Goal: Communication & Community: Answer question/provide support

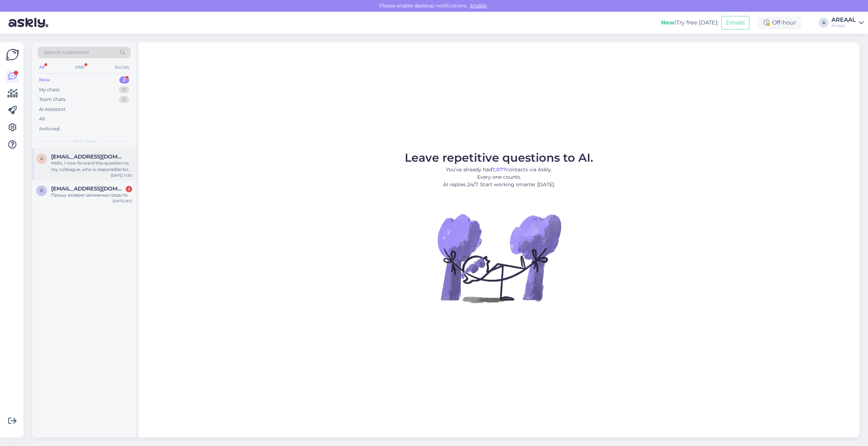
click at [111, 157] on span "a.paarson@gmail.com" at bounding box center [88, 156] width 74 height 6
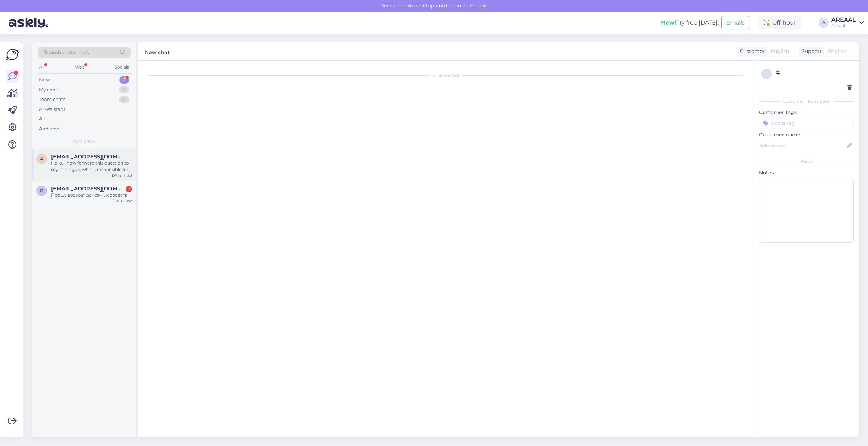
scroll to position [377, 0]
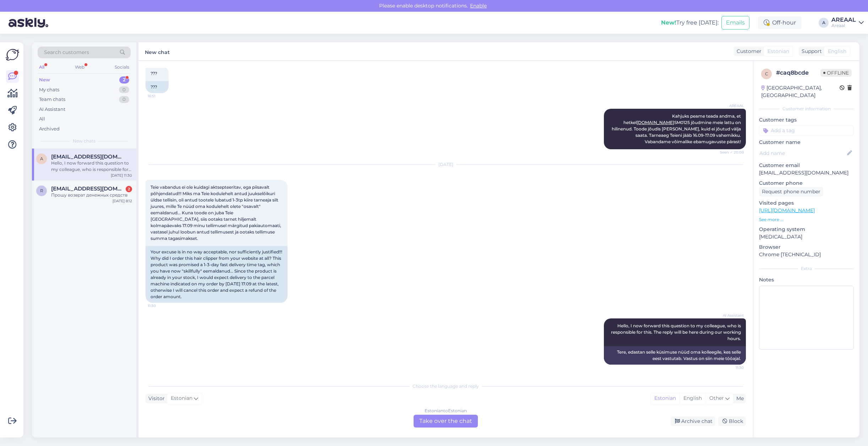
click at [369, 261] on div "Sep 13 2025 Teie vabandus ei ole kuidagi aktsepteeritav, ega piisavalt põhjenda…" at bounding box center [446, 233] width 600 height 153
click at [699, 422] on div "Archive chat" at bounding box center [693, 421] width 45 height 10
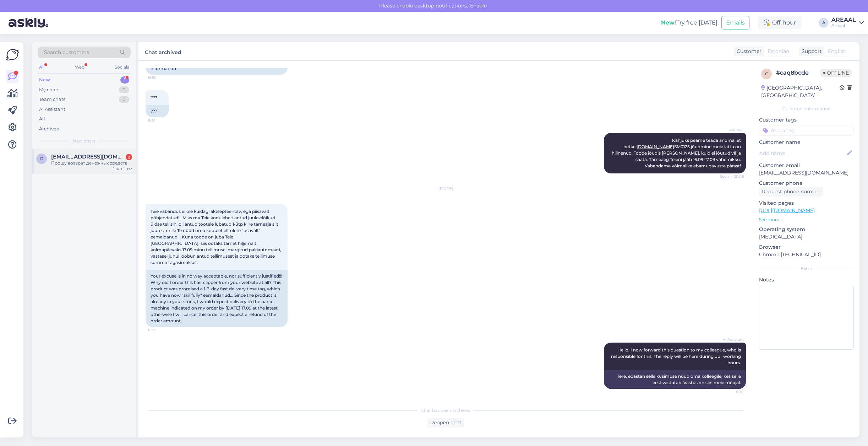
click at [75, 164] on div "Прошу возврат денежных средств" at bounding box center [91, 163] width 81 height 6
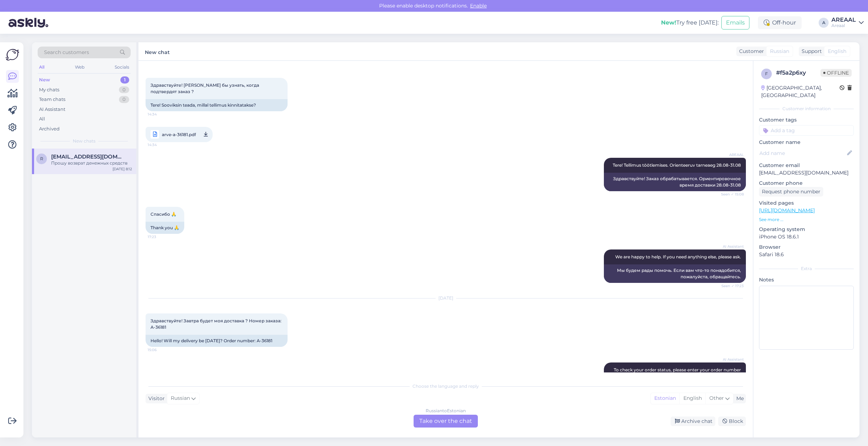
scroll to position [24, 0]
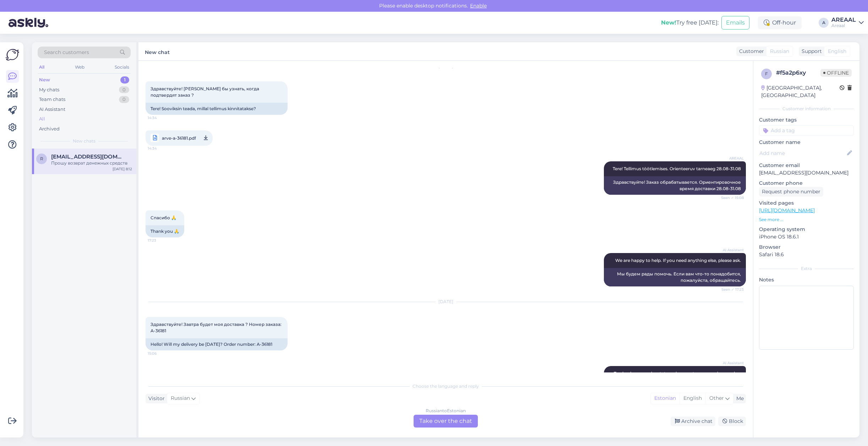
click at [61, 117] on div "All" at bounding box center [84, 119] width 93 height 10
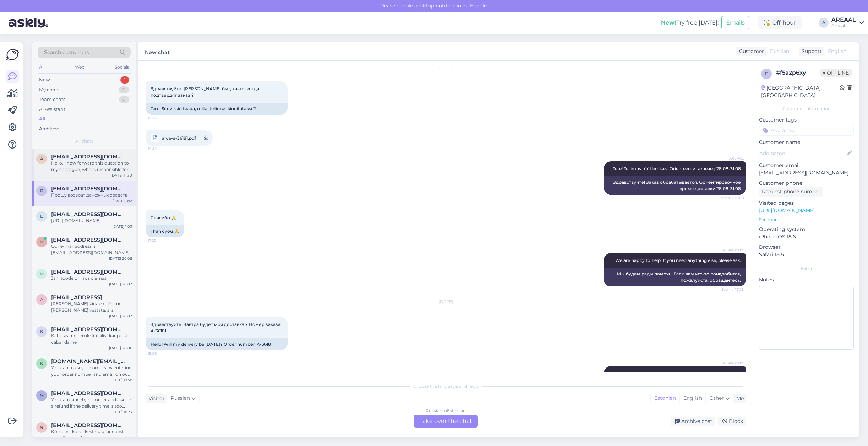
click at [91, 175] on div "a a.paarson@gmail.com Hello, I now forward this question to my colleague, who i…" at bounding box center [84, 164] width 104 height 32
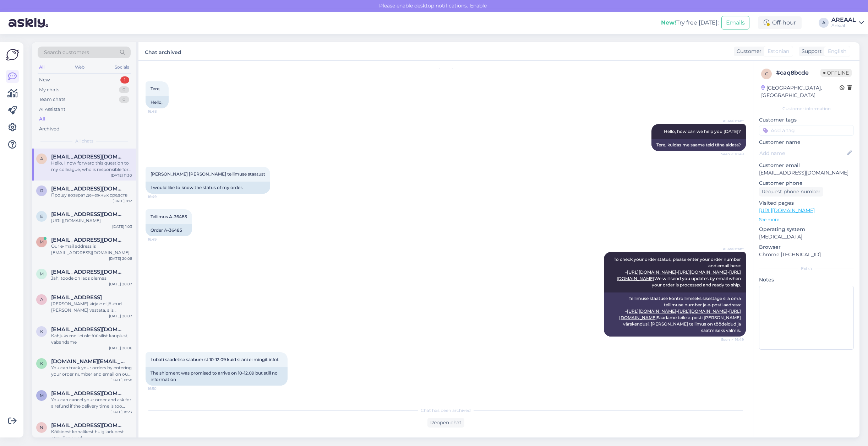
scroll to position [354, 0]
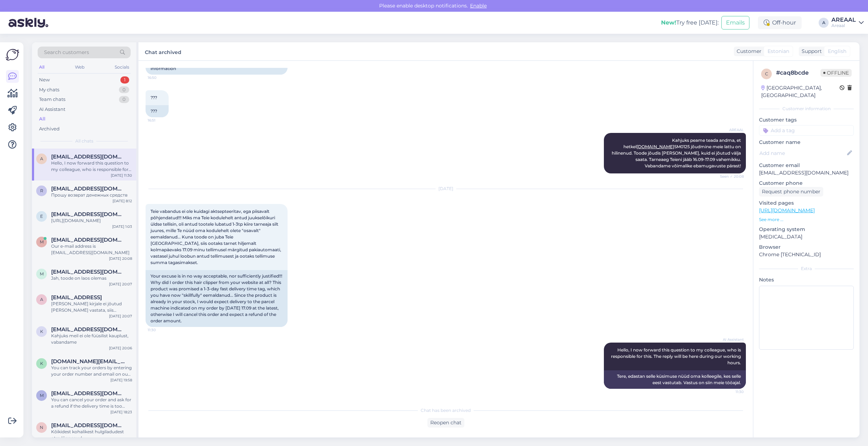
click at [423, 437] on div "Search customers All Web Socials New 1 My chats 0 Team chats 0 AI Assistant All…" at bounding box center [448, 240] width 840 height 412
drag, startPoint x: 427, startPoint y: 422, endPoint x: 436, endPoint y: 421, distance: 9.3
click at [427, 422] on div "Reopen chat" at bounding box center [445, 422] width 37 height 10
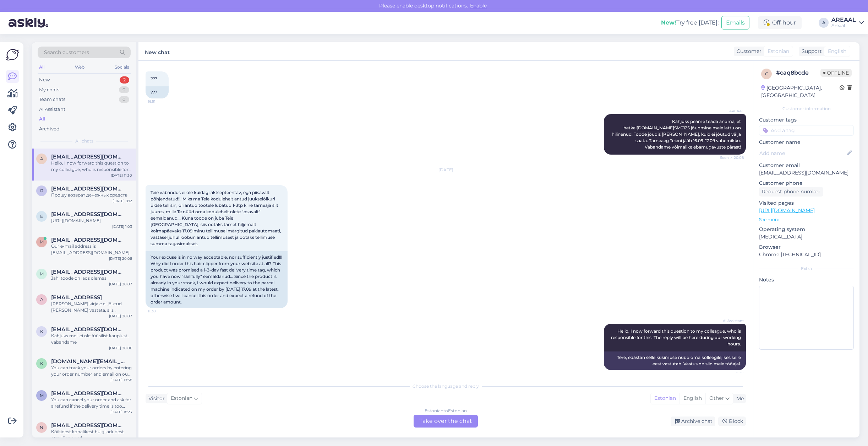
click at [443, 418] on div "Estonian to Estonian Take over the chat" at bounding box center [446, 420] width 64 height 13
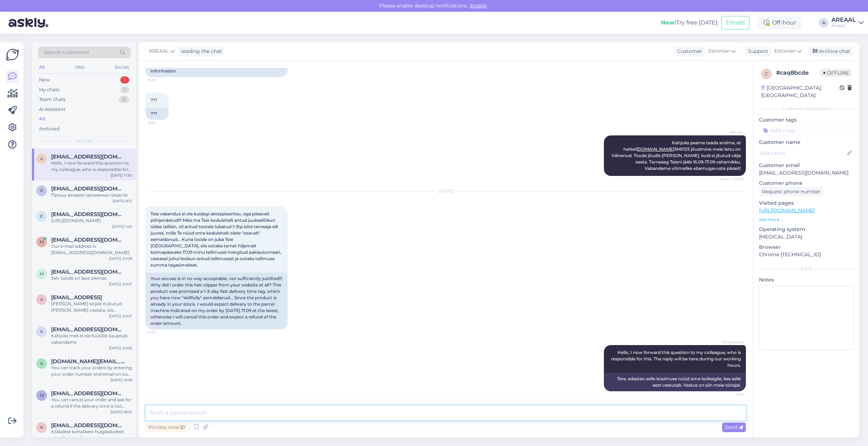
click at [446, 417] on textarea at bounding box center [446, 412] width 600 height 15
click at [235, 420] on div "Private note Send" at bounding box center [446, 426] width 600 height 13
click at [243, 410] on textarea at bounding box center [446, 412] width 600 height 15
paste textarea "Tarneajad on esialgsed ning selguvad pärast tellimuse vormistamist ja tasumise …"
type textarea "Oleme kohaletoimetamise info alla lisanud: Tarneajad on esialgsed ning selguvad…"
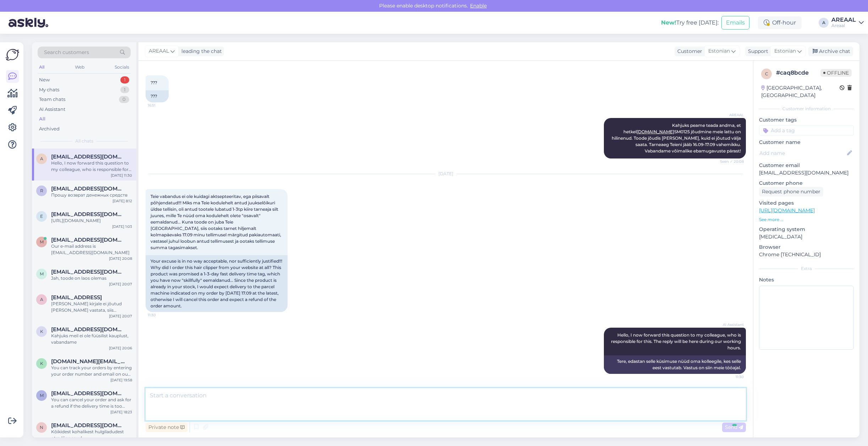
scroll to position [407, 0]
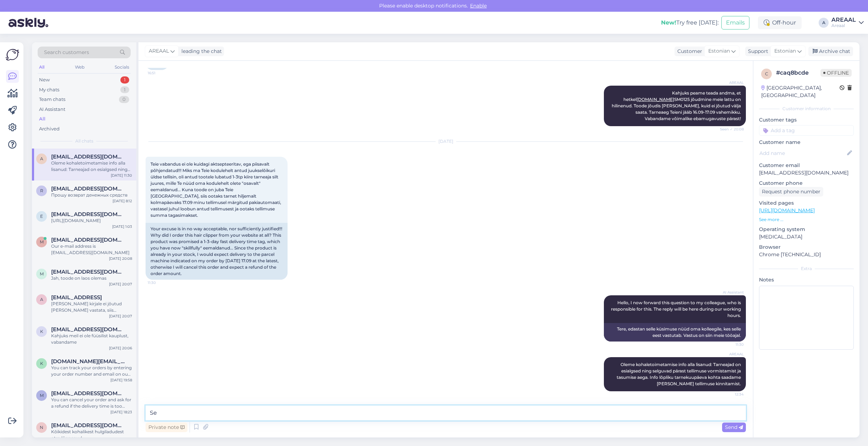
type textarea "S"
type textarea "Meil ei ole 1-3 töö"
type textarea "T"
click at [305, 414] on textarea "Tarne jääb vahemikku 16.09 - 17.0" at bounding box center [446, 412] width 600 height 15
type textarea "Tarne jääb vahemikku 16.09 - 17.09"
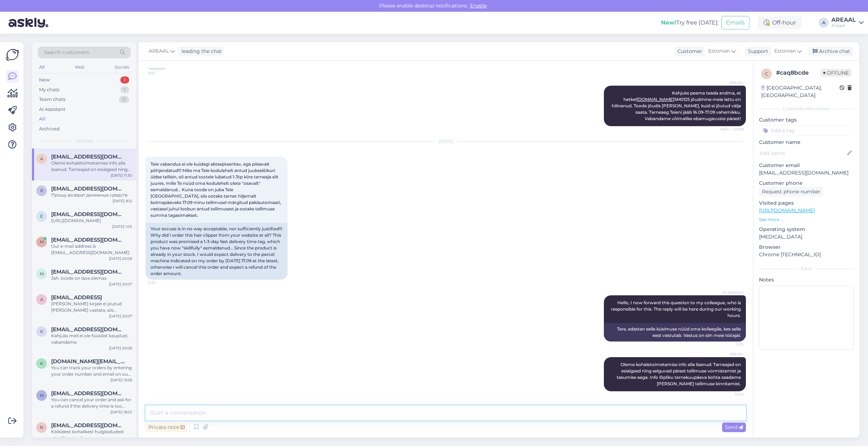
scroll to position [437, 0]
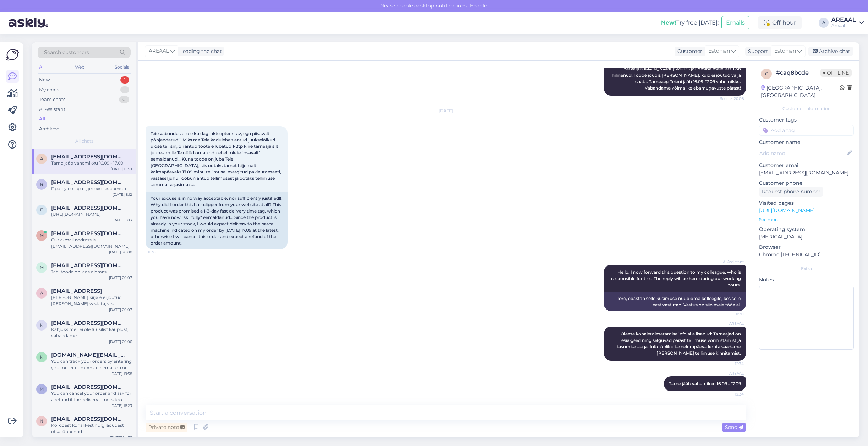
click at [286, 244] on div "Sep 13 2025 Teie vabandus ei ole kuidagi aktsepteeritav, ega piisavalt põhjenda…" at bounding box center [446, 179] width 600 height 153
click at [331, 422] on div "Private note Send" at bounding box center [446, 426] width 600 height 13
click at [333, 404] on div "Chat started Sep 12 2025 Tere, 16:48 Hello, AI Assistant Hello, how can we help…" at bounding box center [445, 249] width 615 height 376
type textarea "Kui see ei ole sobilik, siis andke [PERSON_NAME] kaname raha tagasi"
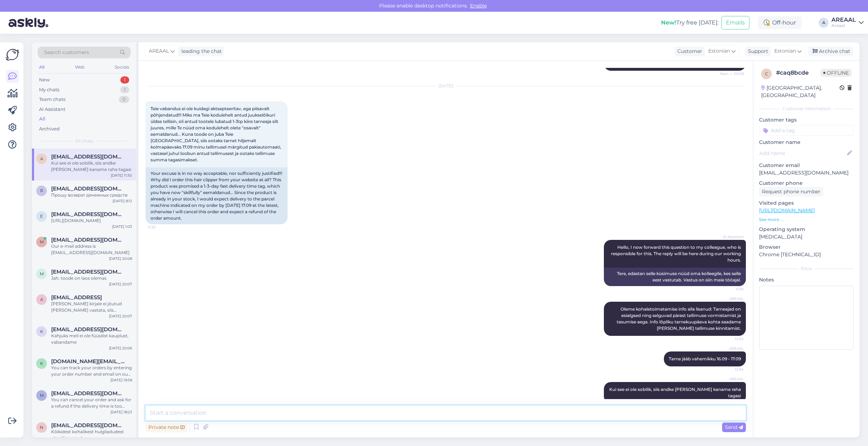
scroll to position [468, 0]
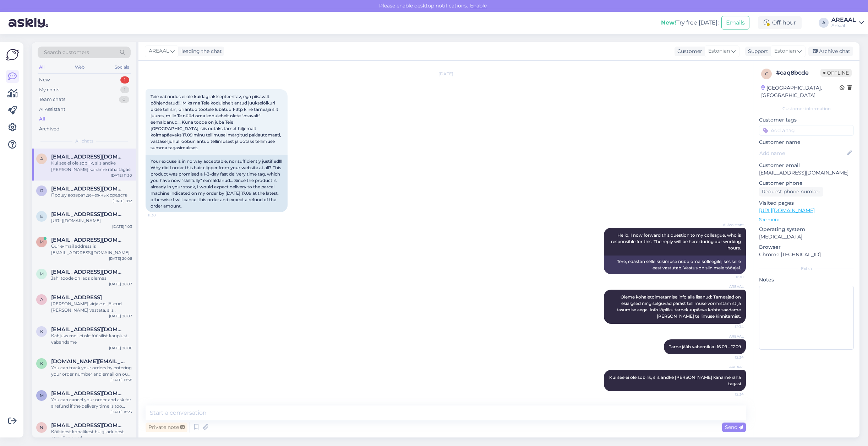
click at [416, 187] on div "Sep 13 2025 Teie vabandus ei ole kuidagi aktsepteeritav, ega piisavalt põhjenda…" at bounding box center [446, 142] width 600 height 153
click at [446, 140] on div "Sep 13 2025 Teie vabandus ei ole kuidagi aktsepteeritav, ega piisavalt põhjenda…" at bounding box center [446, 142] width 600 height 153
click at [417, 136] on div "Sep 13 2025 Teie vabandus ei ole kuidagi aktsepteeritav, ega piisavalt põhjenda…" at bounding box center [446, 142] width 600 height 153
click at [417, 151] on div "Sep 13 2025 Teie vabandus ei ole kuidagi aktsepteeritav, ega piisavalt põhjenda…" at bounding box center [446, 142] width 600 height 153
click at [456, 209] on div "Sep 13 2025 Teie vabandus ei ole kuidagi aktsepteeritav, ega piisavalt põhjenda…" at bounding box center [446, 142] width 600 height 153
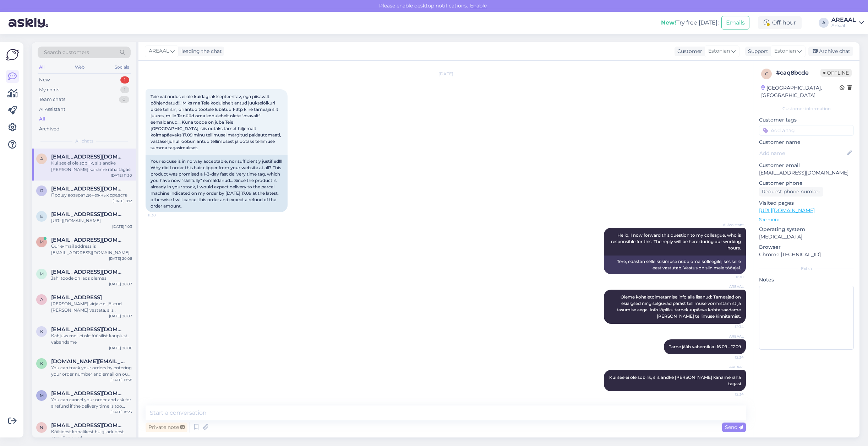
click at [374, 247] on div "AI Assistant Hello, I now forward this question to my colleague, who is respons…" at bounding box center [446, 251] width 600 height 62
click at [838, 49] on div "Archive chat" at bounding box center [830, 52] width 45 height 10
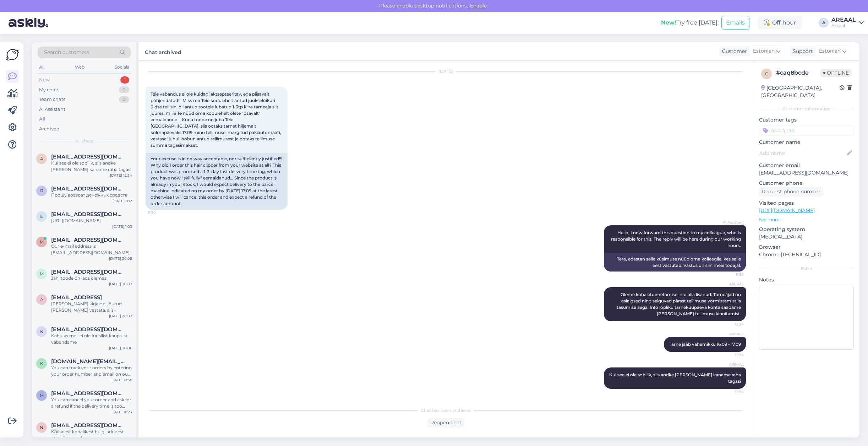
click at [113, 79] on div "New 1" at bounding box center [84, 80] width 93 height 10
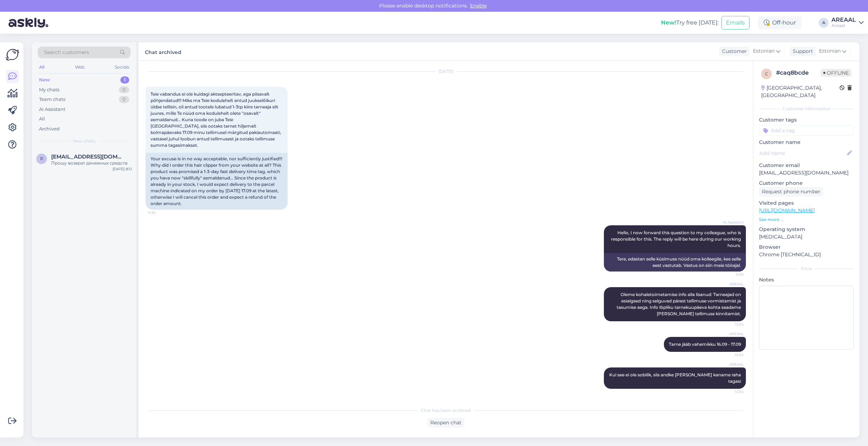
click at [113, 79] on div "New 1" at bounding box center [84, 80] width 93 height 10
click at [84, 160] on div "Прошу возврат денежных средств" at bounding box center [91, 163] width 81 height 6
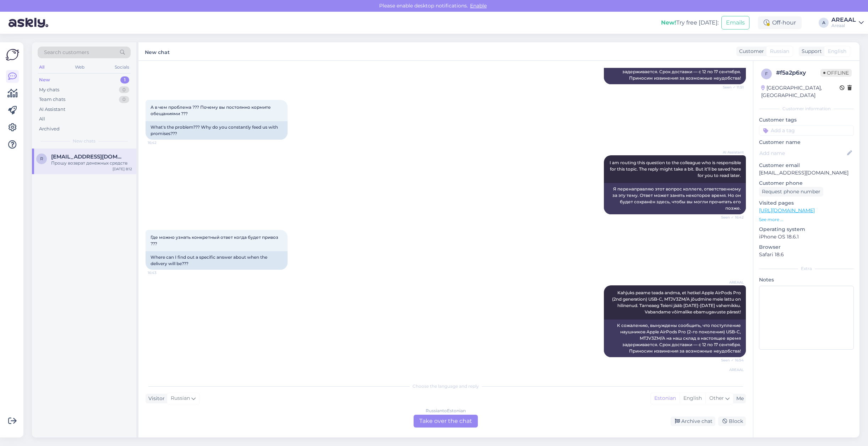
scroll to position [645, 0]
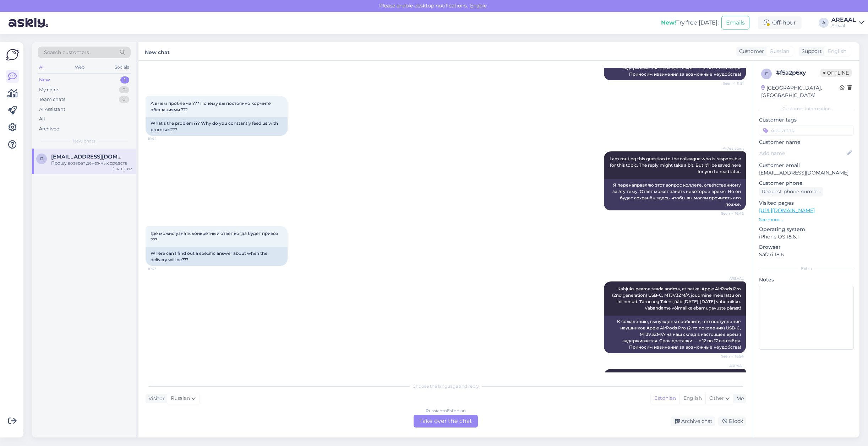
click at [305, 256] on div "Где можно узнать конкретный ответ когда будет привоз ??? 16:43 Where can I find…" at bounding box center [446, 245] width 600 height 55
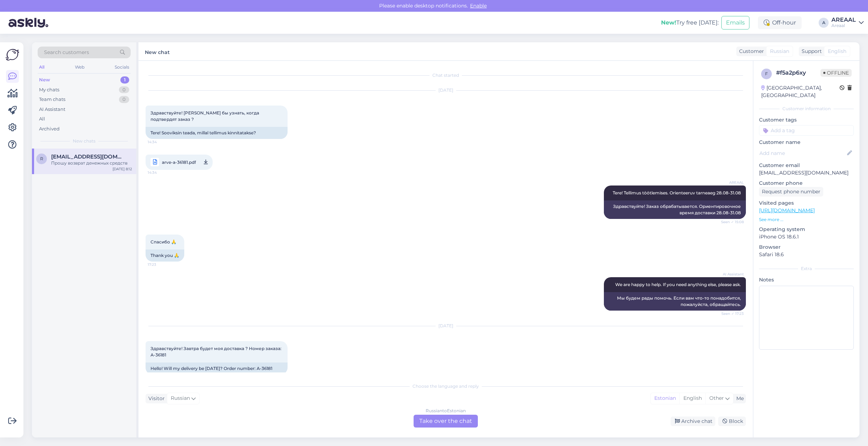
scroll to position [912, 0]
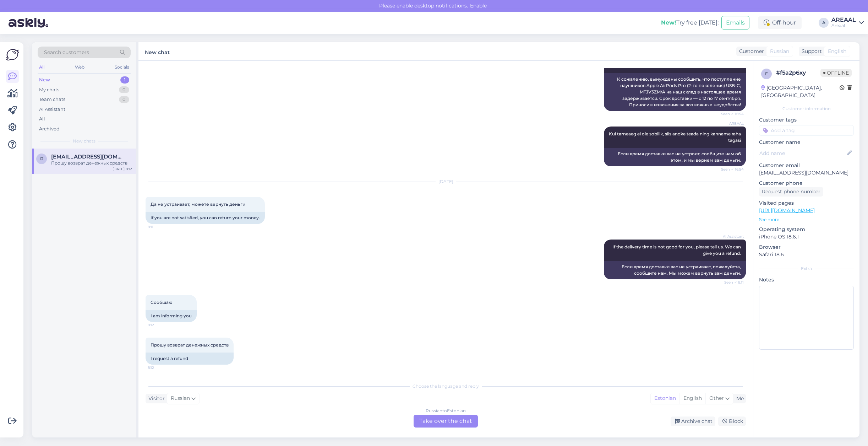
drag, startPoint x: 375, startPoint y: 279, endPoint x: 359, endPoint y: 240, distance: 41.5
click at [457, 419] on div "Russian to Estonian Take over the chat" at bounding box center [446, 420] width 64 height 13
click at [454, 413] on div "Russian to Estonian" at bounding box center [446, 410] width 40 height 6
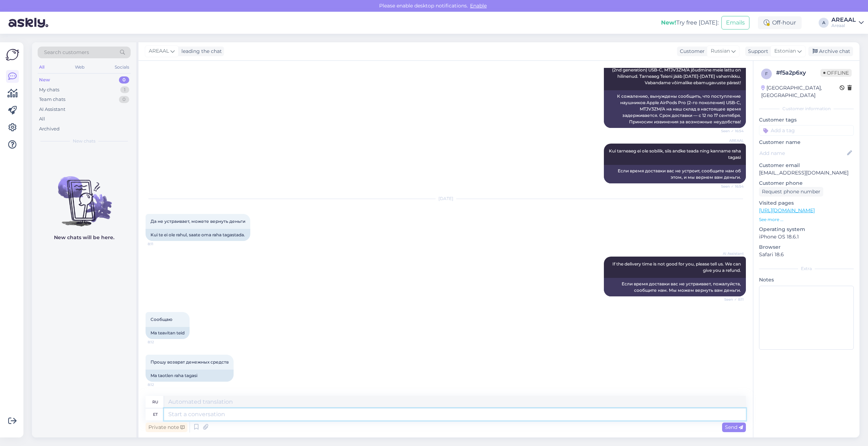
click at [454, 415] on textarea at bounding box center [455, 414] width 582 height 12
type textarea "Suuname tellimuse tühistamisele. Kaardimaksete tagasilaekumised"
type textarea "Мы рекомендуем вам отменить заказ. Оплата картой"
type textarea "Suuname tellimuse tühistamisele. Kaardimaksete tagasilaekumised to"
type textarea "Мы перешлем заказ."
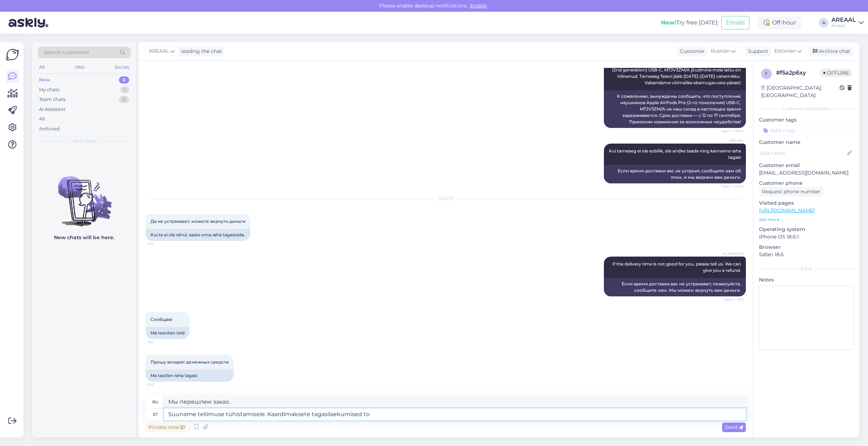
type textarea "Suuname tellimuse tühistamisele. Kaardimaksete tagasilaekumised toi"
type textarea "Мы приступаем к отмене заказа."
type textarea "Suuname tellimuse tühistamisele. Kaardimaksete tagasilaekumised toimuvad kuni"
type textarea "Мы рекомендуем вам отменить заказ. Возврат средств, оплаченных картой, будет об…"
type textarea "Suuname tellimuse tühistamisele. Kaardimaksete tagasilaekumised toimuvad kuni 1"
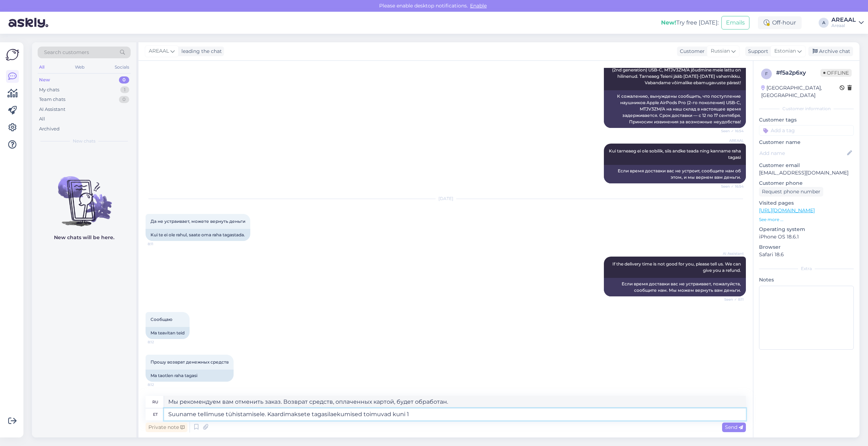
type textarea "Мы рекомендуем вам отменить заказ. Возврат средств за оплату картой будет осуще…"
type textarea "Suuname tellimuse tühistamisele. Kaardimaksete tagasilaekumised toimuvad 5-10"
type textarea "Мы рекомендуем вам отменить заказ. Возврат средств, оплаченных картой, будет об…"
type textarea "Suuname tellimuse tühistamisele. Kaardimaksete tagasilaekumised toimuvad 5-10 t…"
type textarea "Мы рекомендуем вам отменить заказ. Платежи по карте будут возвращены в течение …"
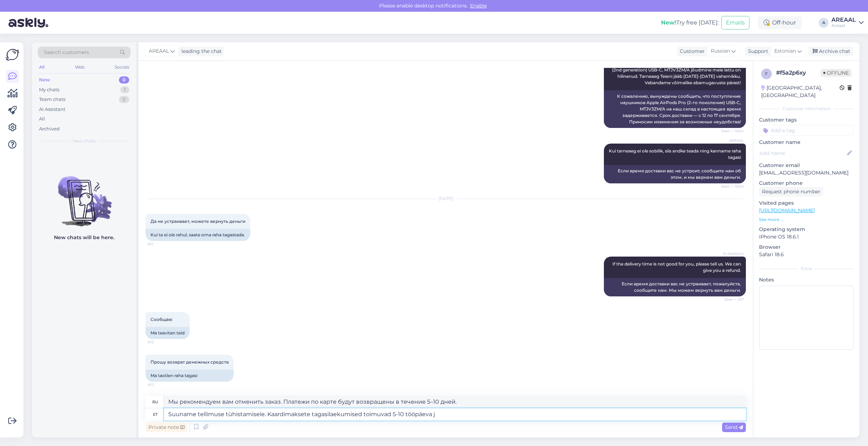
type textarea "Suuname tellimuse tühistamisele. Kaardimaksete tagasilaekumised toimuvad 5-10 t…"
type textarea "Мы обрабатываем отмену вашего заказа. Возврат средств за оплату картой займёт 5…"
type textarea "Suuname tellimuse tühistamisele. Kaardimaksete tagasilaekumised toimuvad 5-10 t…"
type textarea "Мы отменяем заказ. Возврат средств за оплату картой будет произведен в течение …"
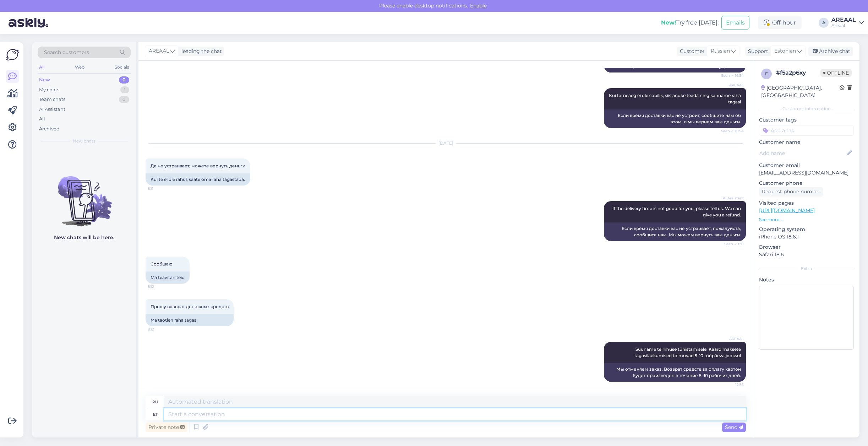
scroll to position [957, 0]
click at [449, 276] on div "Сообщаю 8:12 Ma teavitan teid" at bounding box center [446, 270] width 600 height 43
drag, startPoint x: 101, startPoint y: 324, endPoint x: 104, endPoint y: 327, distance: 4.3
click at [102, 324] on div "New chats will be here." at bounding box center [84, 292] width 104 height 289
click at [252, 405] on textarea at bounding box center [455, 401] width 582 height 12
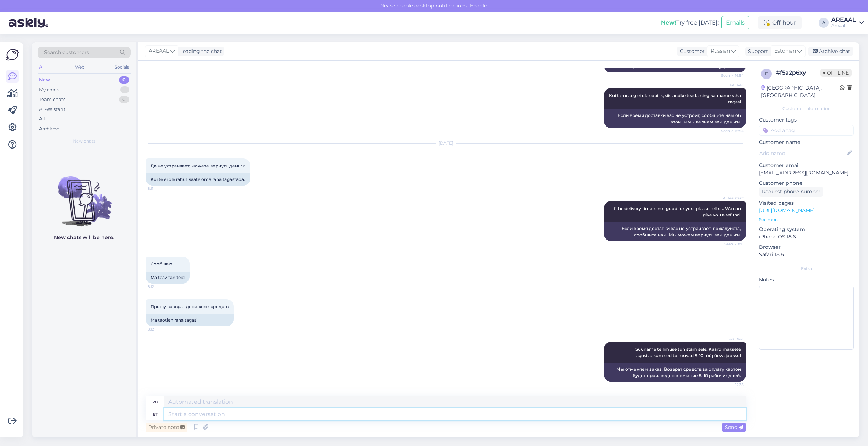
drag, startPoint x: 189, startPoint y: 417, endPoint x: 191, endPoint y: 411, distance: 6.6
click at [189, 417] on textarea at bounding box center [455, 414] width 582 height 12
paste textarea "[URL][DOMAIN_NAME]"
type textarea "[URL][DOMAIN_NAME]"
click at [196, 403] on textarea at bounding box center [455, 401] width 582 height 12
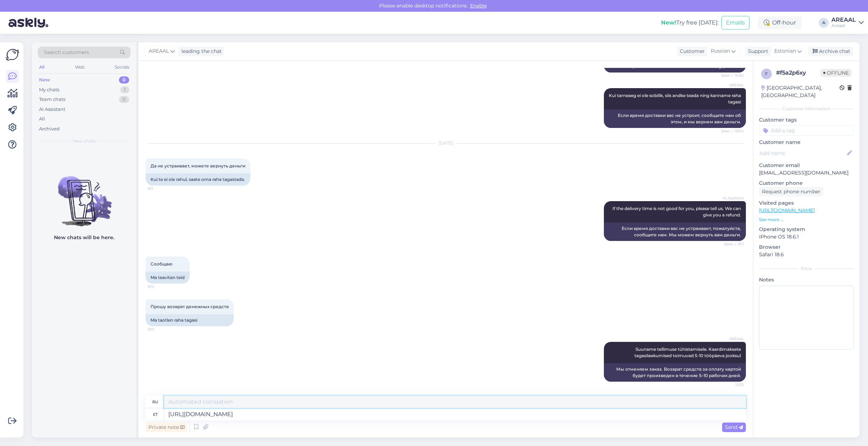
paste textarea "[URL][DOMAIN_NAME]"
type textarea "[URL][DOMAIN_NAME]"
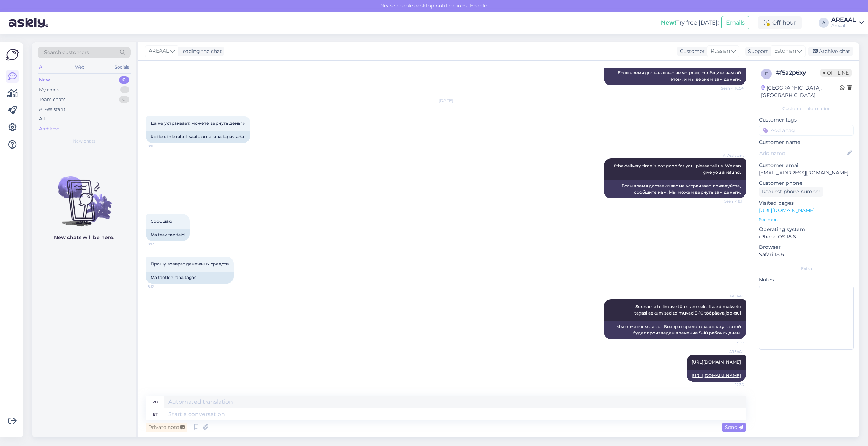
click at [72, 124] on div "Archived" at bounding box center [84, 129] width 93 height 10
click at [65, 119] on div "All" at bounding box center [84, 119] width 93 height 10
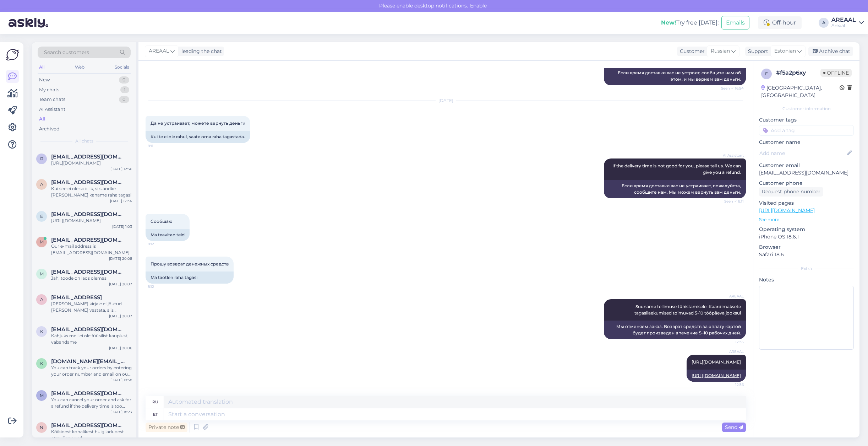
click at [408, 206] on div "Сообщаю 8:12 Ma teavitan teid" at bounding box center [446, 227] width 600 height 43
click at [847, 50] on div "Archive chat" at bounding box center [830, 52] width 45 height 10
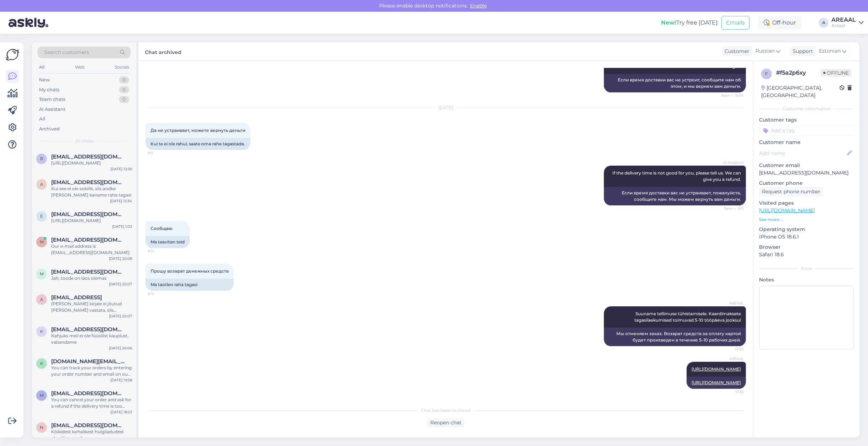
click at [841, 20] on div "AREAAL" at bounding box center [843, 20] width 24 height 6
click at [846, 58] on button "Open" at bounding box center [848, 54] width 20 height 11
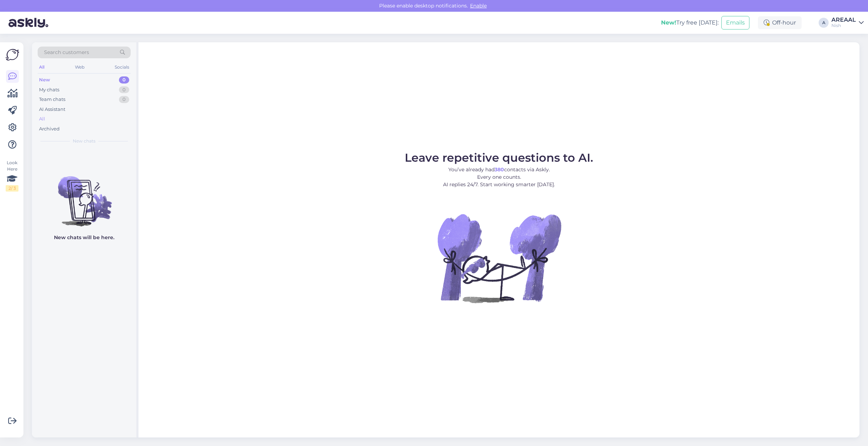
click at [61, 122] on div "All" at bounding box center [84, 119] width 93 height 10
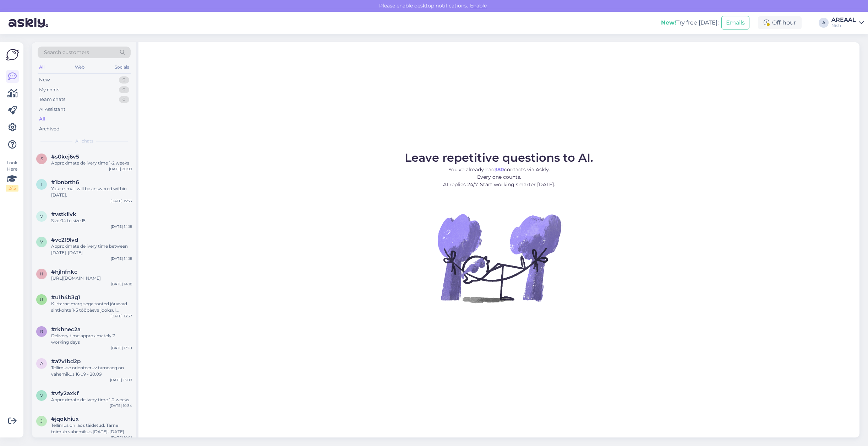
click at [837, 21] on div "AREAAL" at bounding box center [843, 20] width 24 height 6
click at [839, 37] on button "Open" at bounding box center [848, 39] width 20 height 11
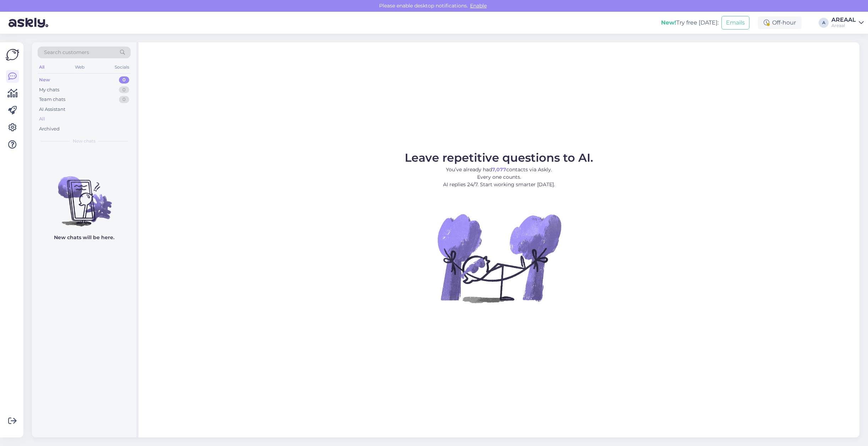
click at [51, 121] on div "All" at bounding box center [84, 119] width 93 height 10
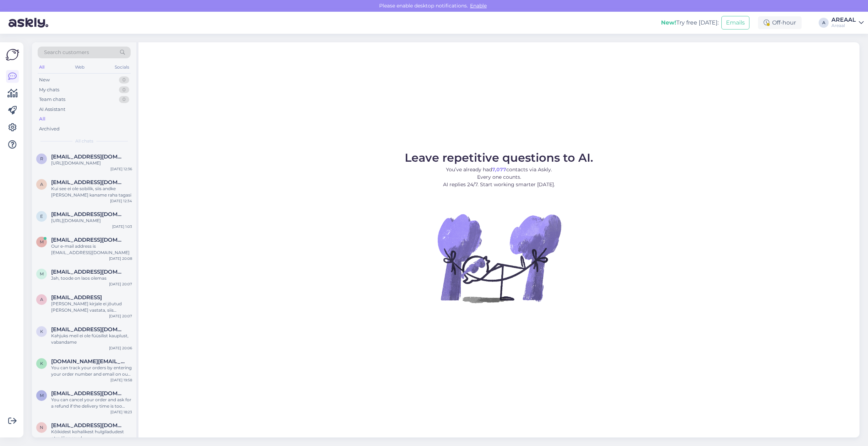
click at [74, 185] on span "[EMAIL_ADDRESS][DOMAIN_NAME]" at bounding box center [88, 182] width 74 height 6
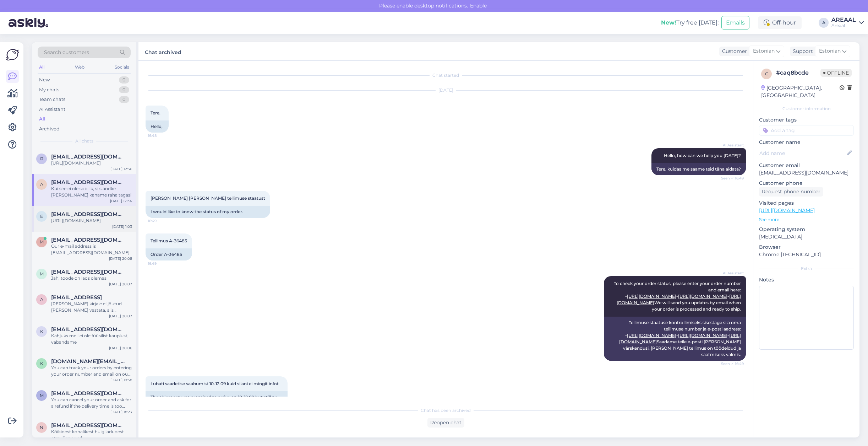
click at [75, 217] on span "[EMAIL_ADDRESS][DOMAIN_NAME]" at bounding box center [88, 214] width 74 height 6
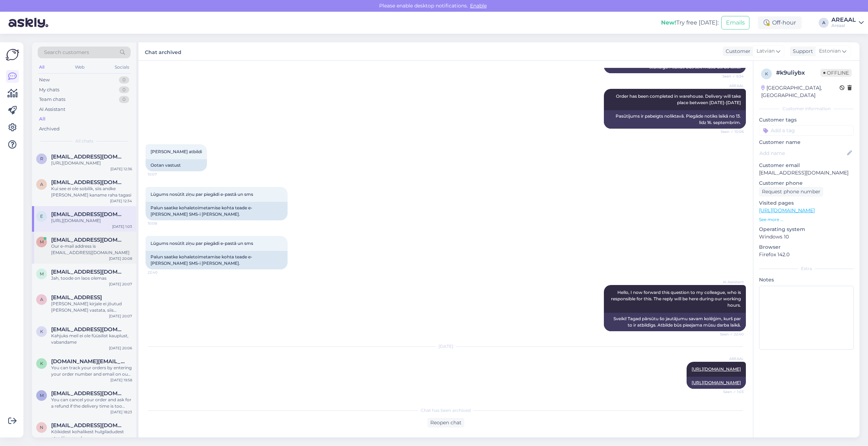
click at [101, 243] on span "[EMAIL_ADDRESS][DOMAIN_NAME]" at bounding box center [88, 239] width 74 height 6
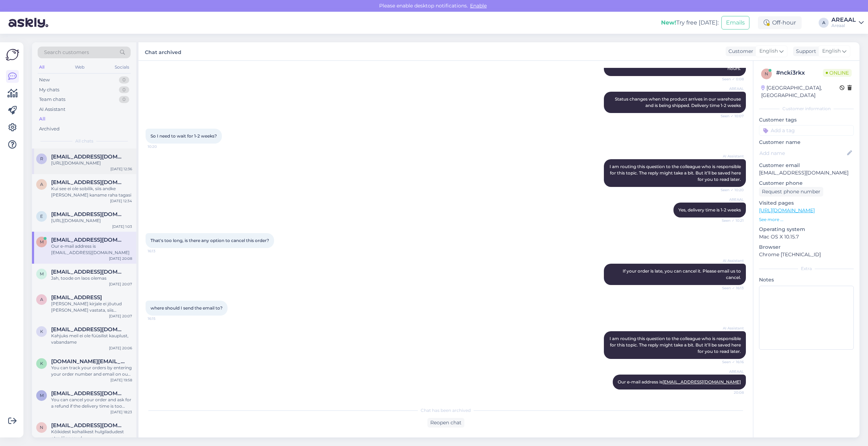
click at [87, 160] on div "[URL][DOMAIN_NAME]" at bounding box center [91, 163] width 81 height 6
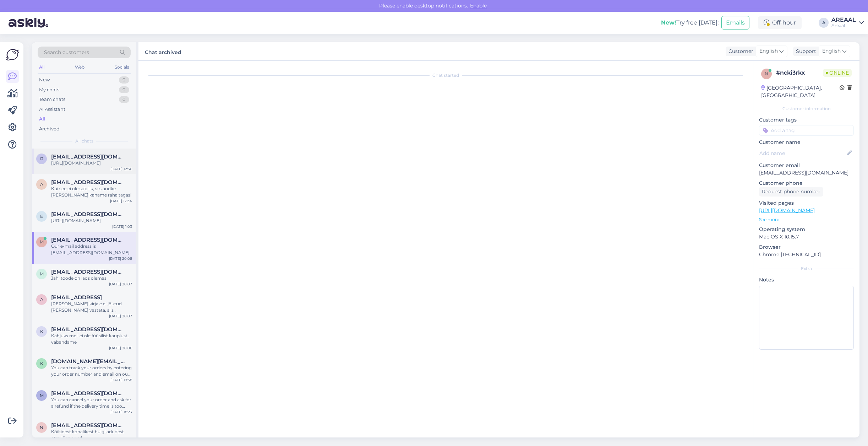
scroll to position [1005, 0]
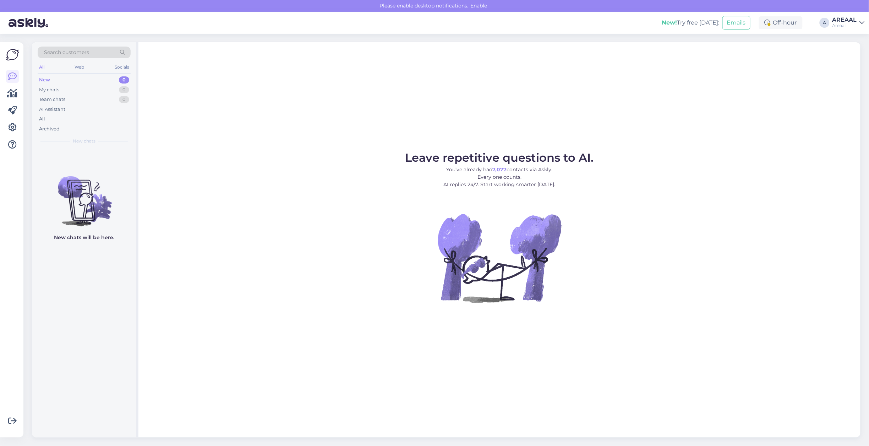
click at [507, 164] on span "Leave repetitive questions to AI." at bounding box center [499, 158] width 189 height 14
click at [88, 124] on div "Archived" at bounding box center [84, 129] width 93 height 10
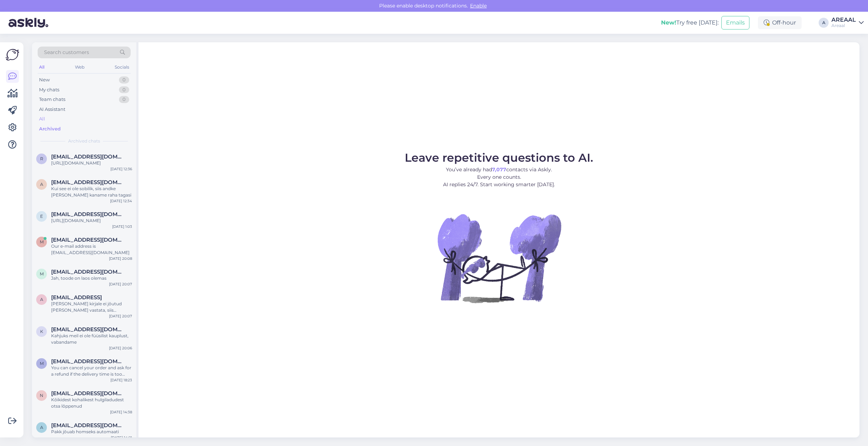
click at [84, 121] on div "All" at bounding box center [84, 119] width 93 height 10
click at [84, 120] on div "All" at bounding box center [84, 119] width 93 height 10
click at [117, 185] on div "a.paarson@gmail.com" at bounding box center [91, 182] width 81 height 6
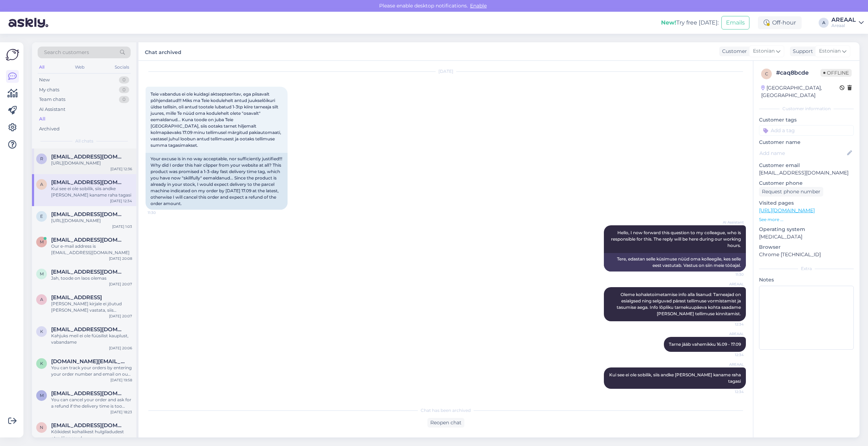
click at [107, 166] on div "https://support.stripe.com/questions/where-is-my-customers-refund" at bounding box center [91, 163] width 81 height 6
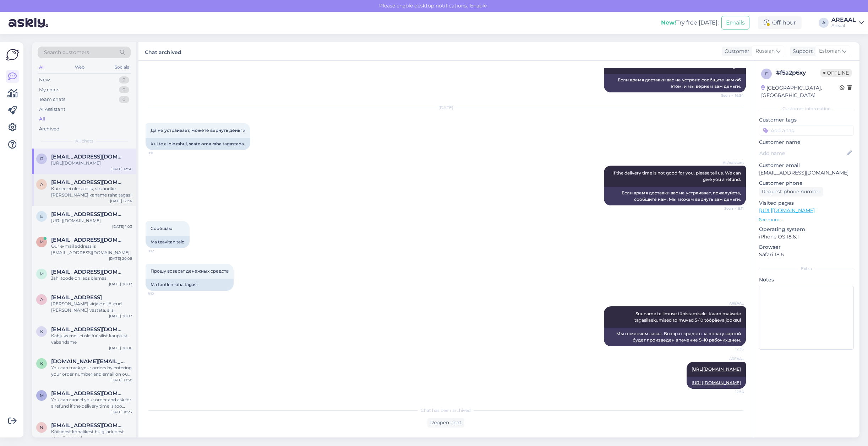
click at [102, 198] on div "Kui see ei ole sobilik, siis andke teada ja kaname raha tagasi" at bounding box center [91, 191] width 81 height 13
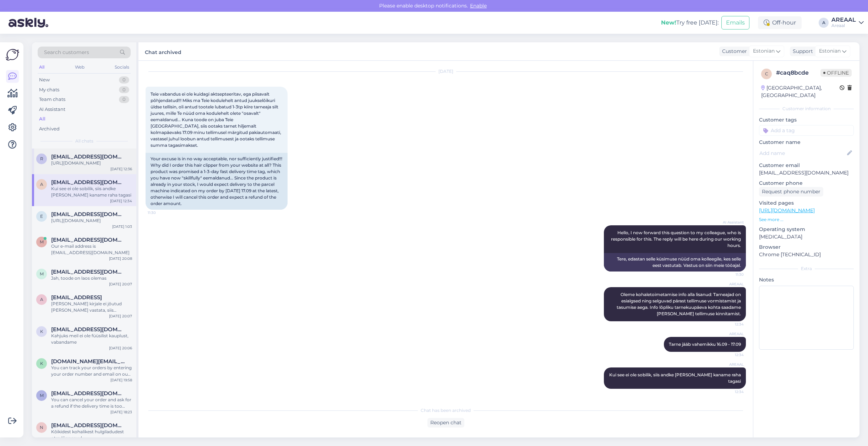
click at [100, 164] on div "https://support.stripe.com/questions/where-is-my-customers-refund" at bounding box center [91, 163] width 81 height 6
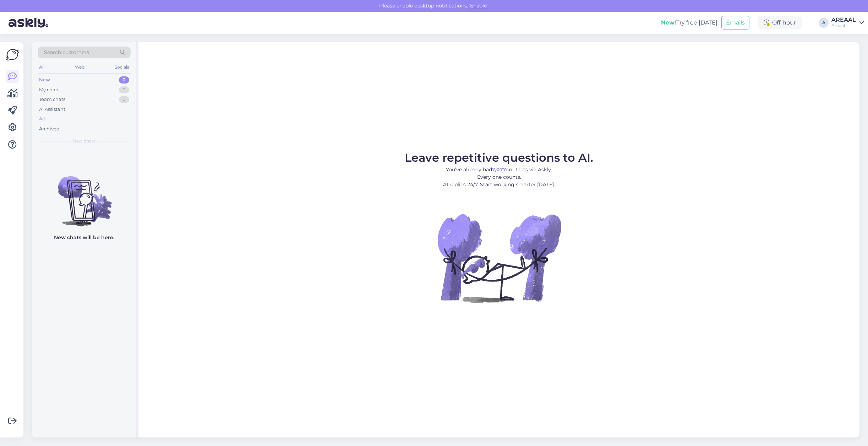
click at [104, 115] on div "All" at bounding box center [84, 119] width 93 height 10
click at [100, 113] on div "AI Assistant" at bounding box center [84, 109] width 93 height 10
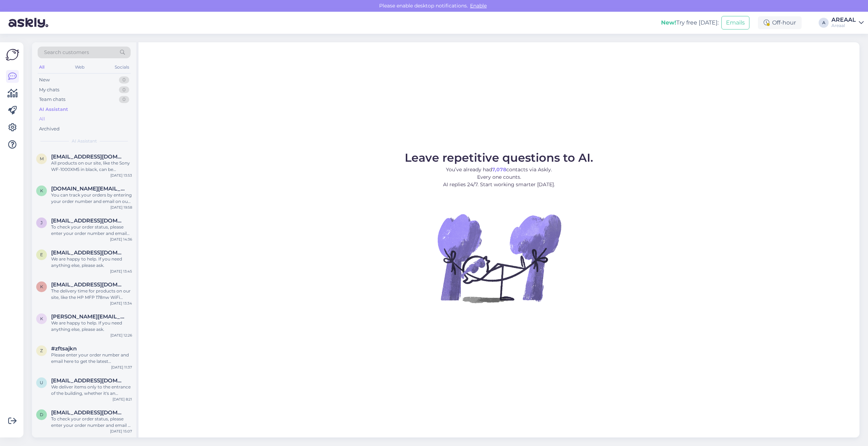
click at [98, 116] on div "All" at bounding box center [84, 119] width 93 height 10
click at [93, 120] on div "All" at bounding box center [84, 119] width 93 height 10
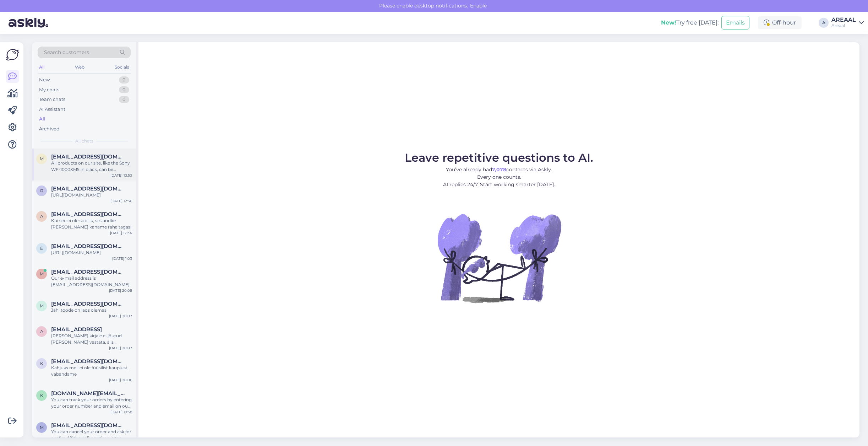
click at [100, 165] on div "All products on our site, like the Sony WF-1000XM5 in black, can be delivered. …" at bounding box center [91, 166] width 81 height 13
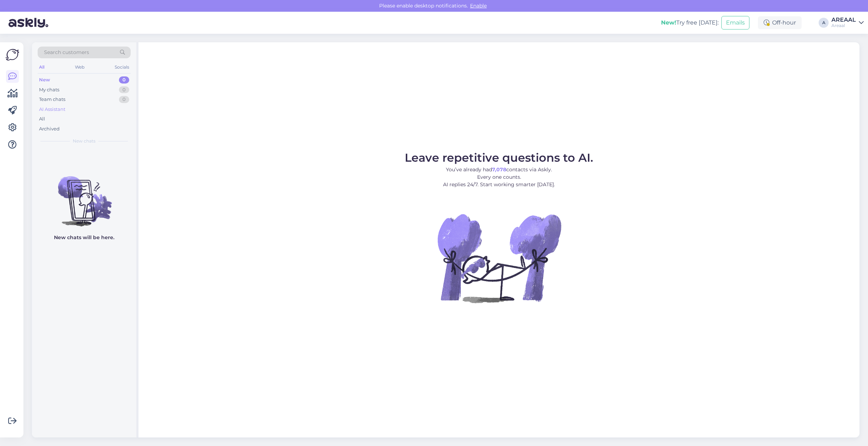
click at [75, 114] on div "AI Assistant" at bounding box center [84, 109] width 93 height 10
click at [76, 119] on div "All" at bounding box center [84, 119] width 93 height 10
click at [76, 118] on div "All" at bounding box center [84, 119] width 93 height 10
click at [79, 114] on div "All" at bounding box center [84, 119] width 93 height 10
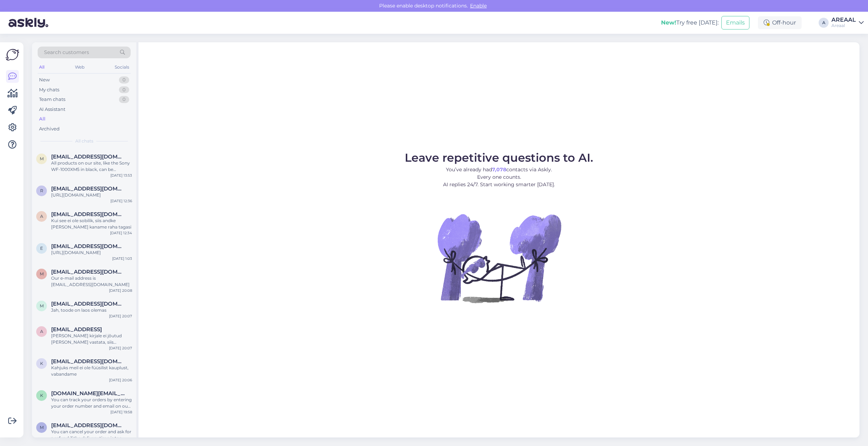
click at [78, 118] on div "All" at bounding box center [84, 119] width 93 height 10
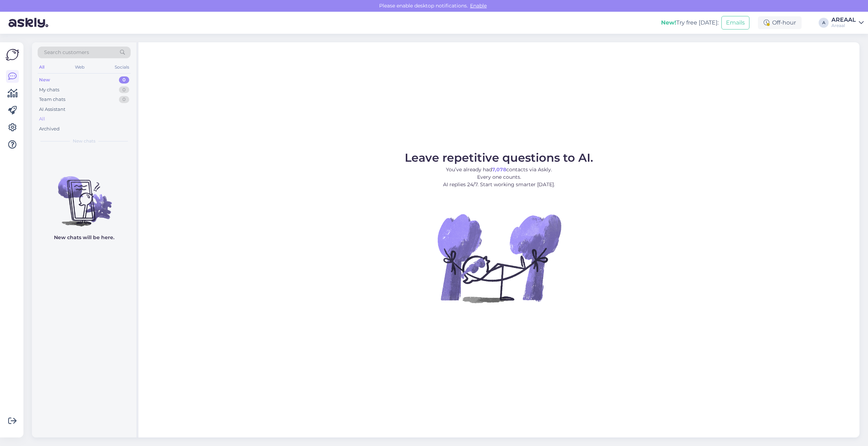
click at [91, 118] on div "All" at bounding box center [84, 119] width 93 height 10
click at [52, 120] on div "All" at bounding box center [84, 119] width 93 height 10
click at [58, 117] on div "All" at bounding box center [84, 119] width 93 height 10
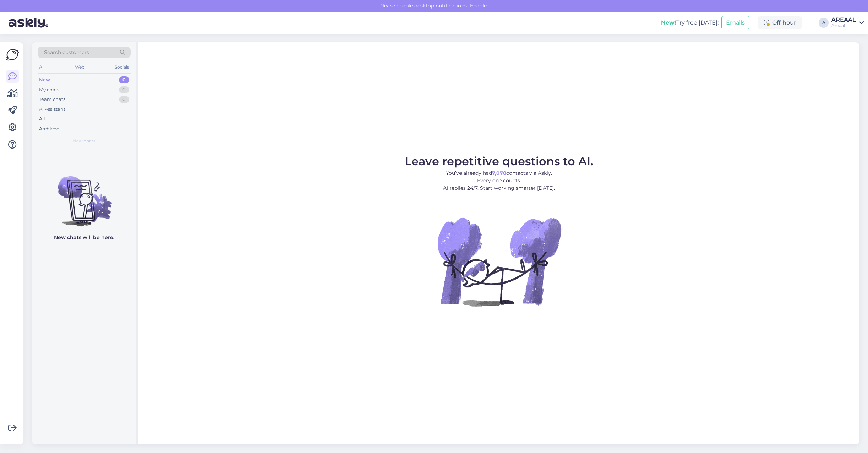
click at [69, 118] on div "All" at bounding box center [84, 119] width 93 height 10
click at [74, 114] on div "AI Assistant" at bounding box center [84, 109] width 93 height 10
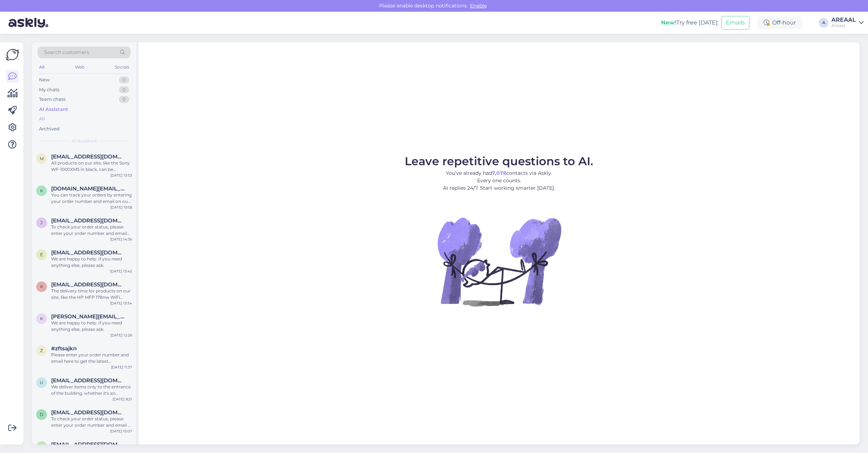
click at [71, 122] on div "All" at bounding box center [84, 119] width 93 height 10
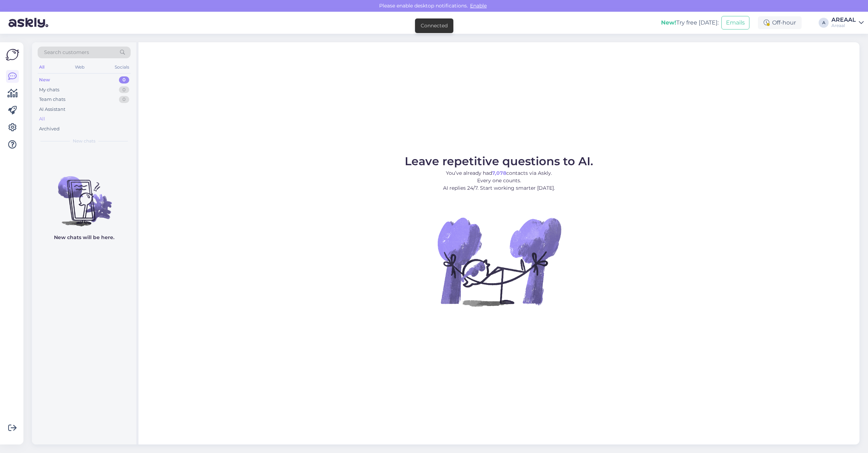
click at [103, 119] on div "All" at bounding box center [84, 119] width 93 height 10
click at [73, 119] on div "All" at bounding box center [84, 119] width 93 height 10
click at [53, 115] on div "All" at bounding box center [84, 119] width 93 height 10
click at [103, 115] on div "All" at bounding box center [84, 119] width 93 height 10
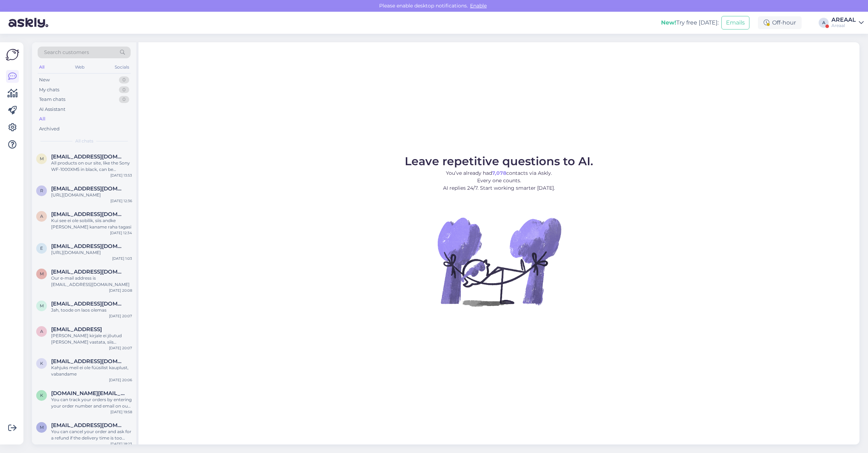
click at [858, 18] on link "AREAAL Areaal" at bounding box center [847, 22] width 32 height 11
click at [856, 50] on button "Open" at bounding box center [848, 54] width 20 height 11
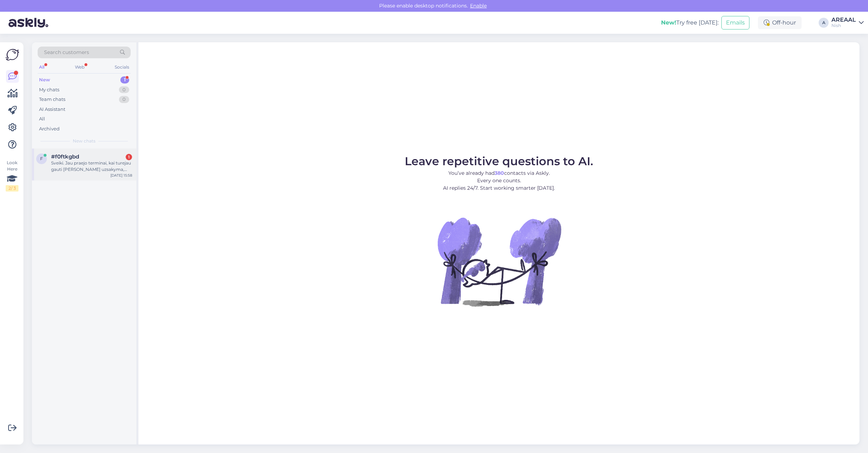
click at [131, 151] on div "f #f0ftkgbd 1 Sveiki. Jau praejo terminai, kai turejau gauti savo uzsakyma, tac…" at bounding box center [84, 164] width 104 height 32
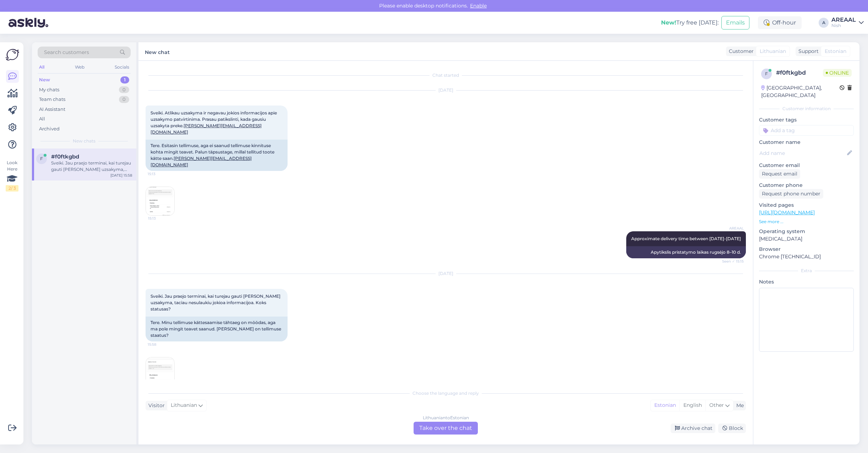
click at [155, 357] on img at bounding box center [160, 371] width 28 height 28
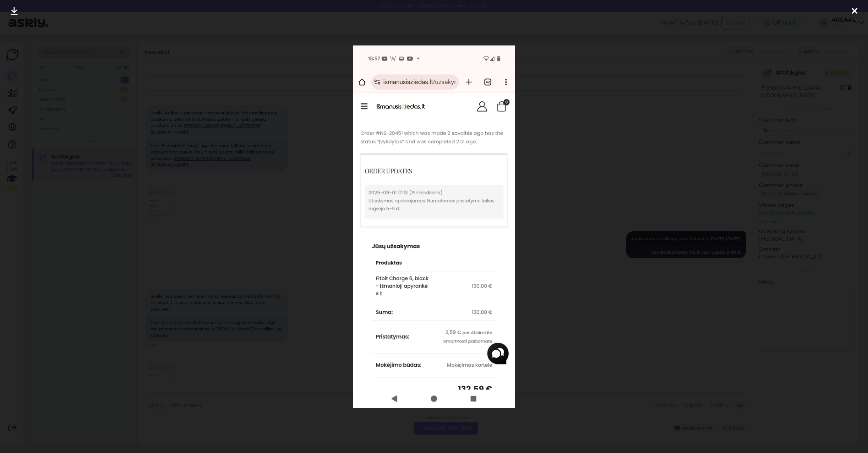
click at [78, 294] on div at bounding box center [434, 226] width 868 height 453
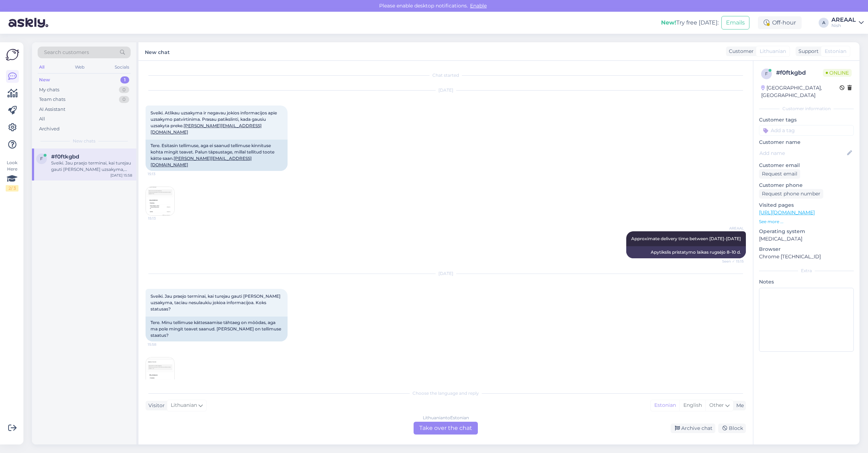
click at [167, 194] on img at bounding box center [160, 201] width 28 height 28
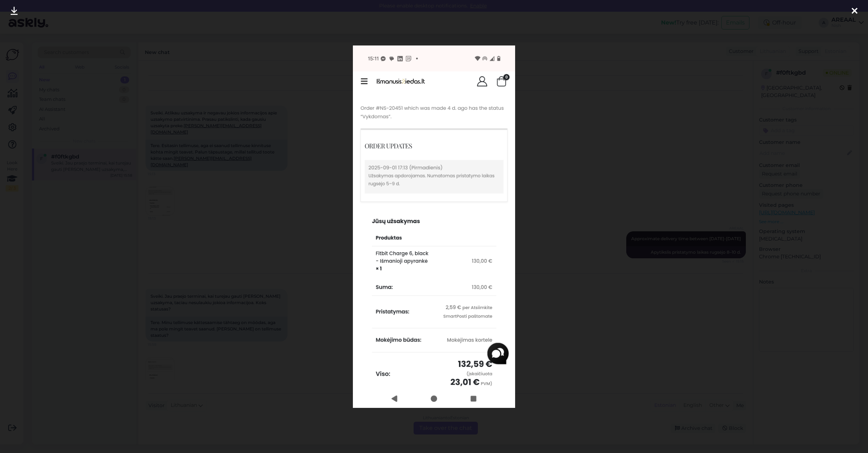
click at [590, 325] on div at bounding box center [434, 226] width 868 height 453
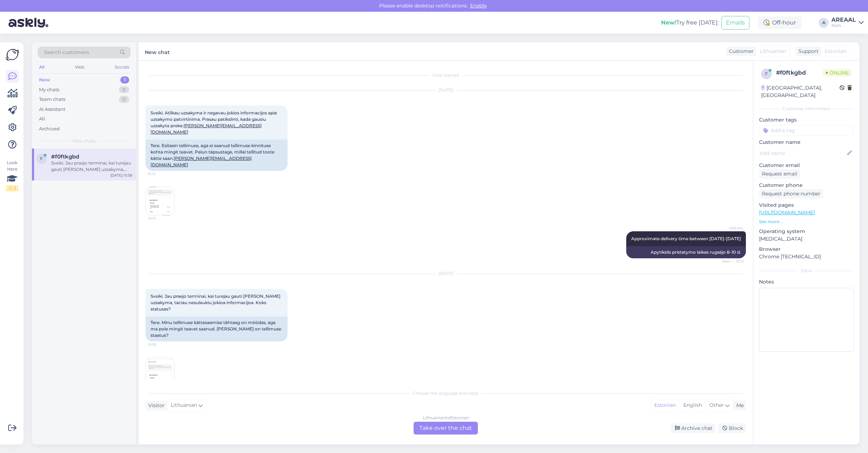
click at [453, 422] on div "Lithuanian to Estonian Take over the chat" at bounding box center [446, 427] width 64 height 13
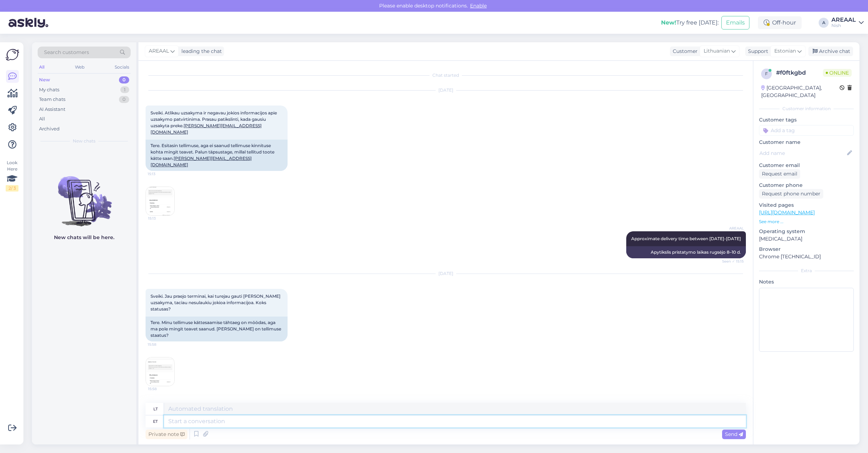
click at [451, 416] on textarea at bounding box center [455, 421] width 582 height 12
paste textarea "https://www.posti.fi/en/tracking?lang=en#/lahetys/00664300421959722354"
type textarea "https://www.posti.fi/en/tracking?lang=en#/lahetys/00664300421959722354"
click at [453, 407] on textarea at bounding box center [455, 409] width 582 height 12
paste textarea "https://www.posti.fi/en/tracking?lang=en#/lahetys/00664300421959722354"
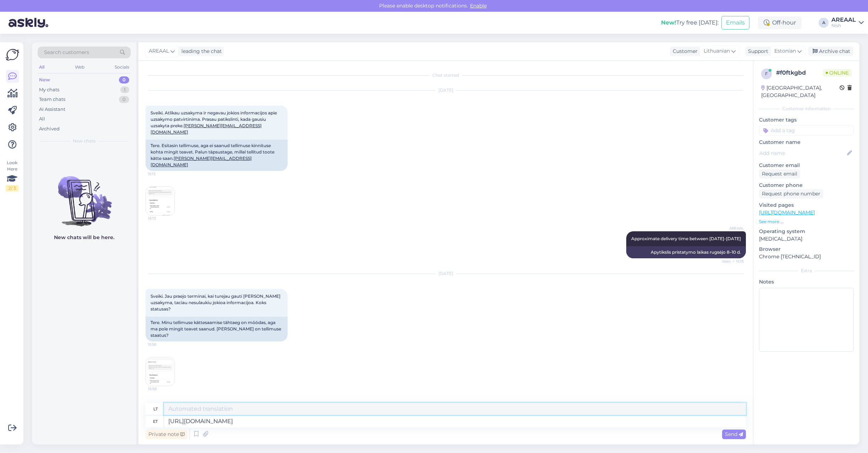
type textarea "https://www.posti.fi/en/tracking?lang=en#/lahetys/00664300421959722354"
paste textarea
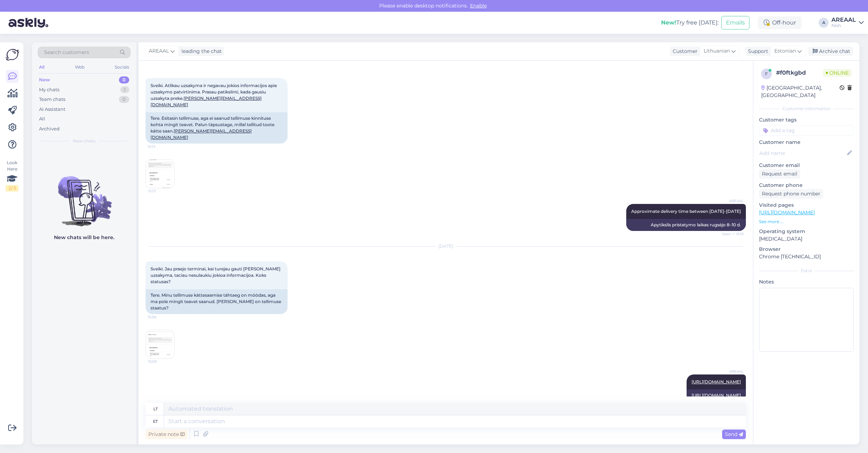
click at [416, 296] on div "Sep 13 2025 Sveiki. Jau praejo terminai, kai turejau gauti savo uzsakyma, tacia…" at bounding box center [446, 303] width 600 height 128
click at [831, 45] on div "AREAAL leading the chat Customer Lithuanian Support Estonian Archive chat" at bounding box center [498, 51] width 721 height 18
click at [835, 52] on div "Archive chat" at bounding box center [830, 52] width 45 height 10
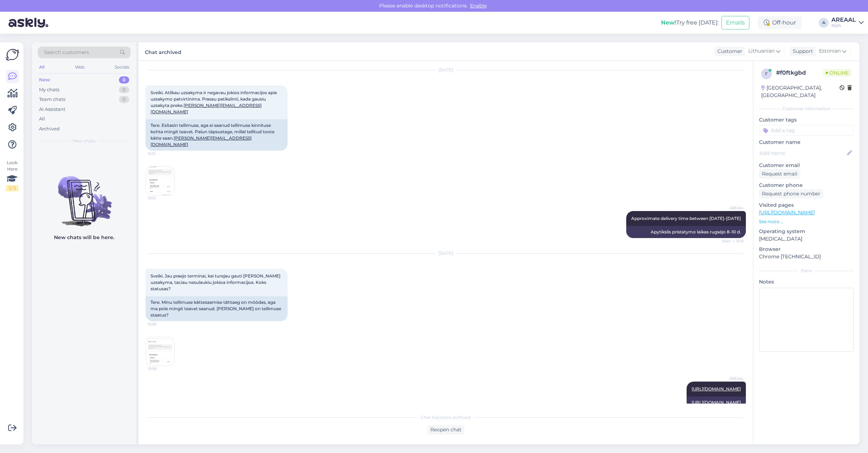
click at [547, 231] on div "AREAAL Approximate delivery time between 08-10 september Seen ✓ 15:15 Apytiksli…" at bounding box center [446, 224] width 600 height 43
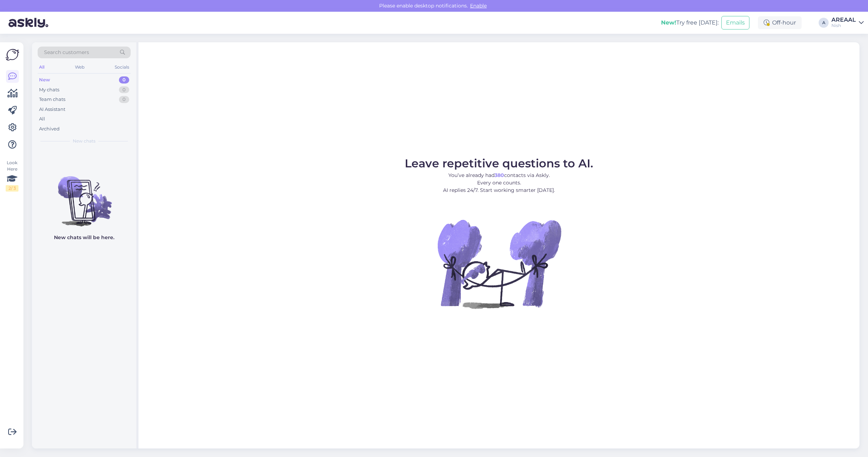
click at [847, 17] on div "AREAAL" at bounding box center [843, 20] width 24 height 6
click at [845, 37] on button "Open" at bounding box center [848, 39] width 20 height 11
click at [93, 118] on div "All" at bounding box center [84, 119] width 93 height 10
click at [84, 114] on div "All" at bounding box center [84, 119] width 93 height 10
click at [81, 125] on div "Archived" at bounding box center [84, 129] width 93 height 10
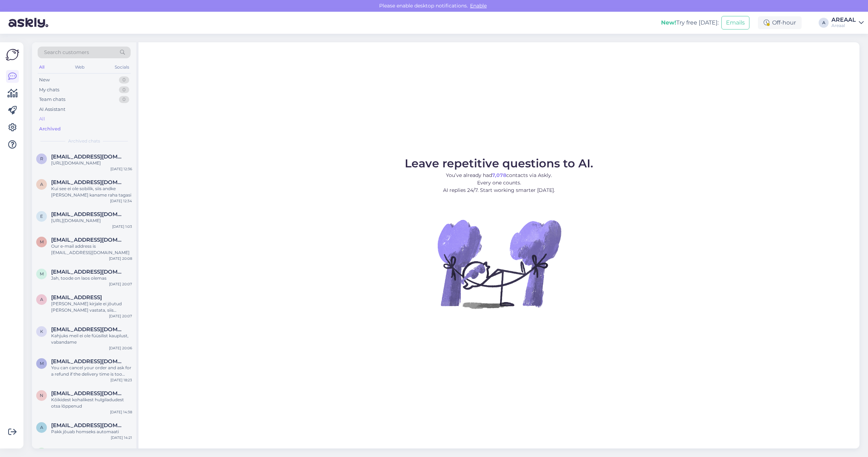
click at [82, 120] on div "All" at bounding box center [84, 119] width 93 height 10
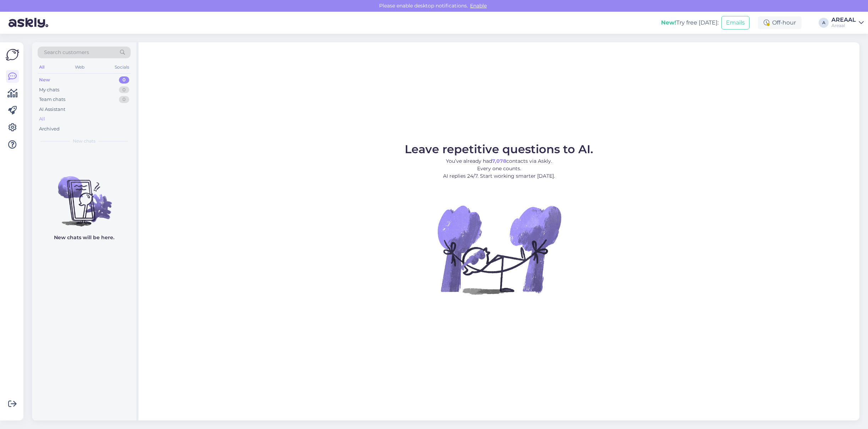
click at [83, 119] on div "All" at bounding box center [84, 119] width 93 height 10
click at [94, 113] on div "AI Assistant" at bounding box center [84, 109] width 93 height 10
click at [86, 121] on div "All" at bounding box center [84, 119] width 93 height 10
drag, startPoint x: 114, startPoint y: 112, endPoint x: 111, endPoint y: 121, distance: 9.6
click at [114, 112] on div "AI Assistant" at bounding box center [84, 109] width 93 height 10
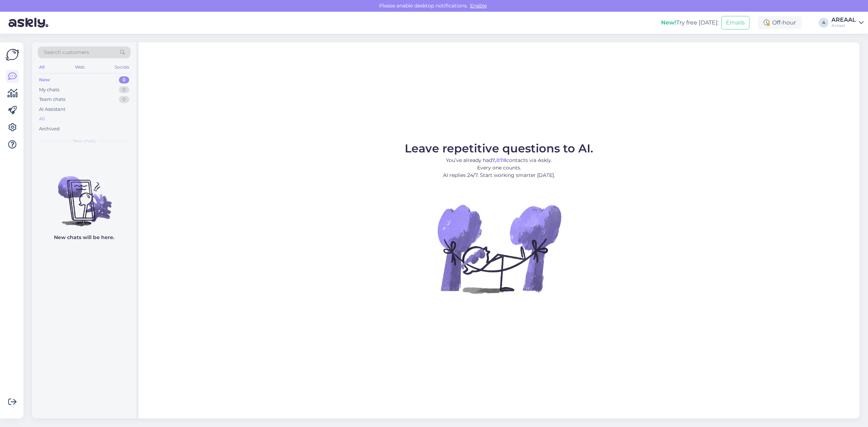
click at [111, 121] on div "All" at bounding box center [84, 119] width 93 height 10
